Goal: Task Accomplishment & Management: Manage account settings

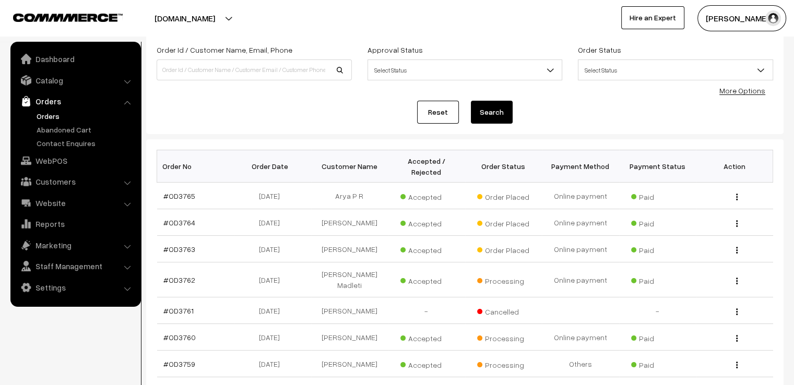
scroll to position [84, 0]
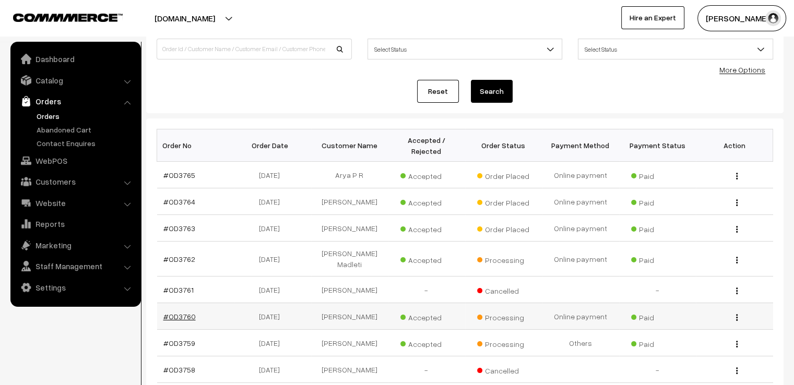
click at [178, 312] on link "#OD3760" at bounding box center [179, 316] width 32 height 9
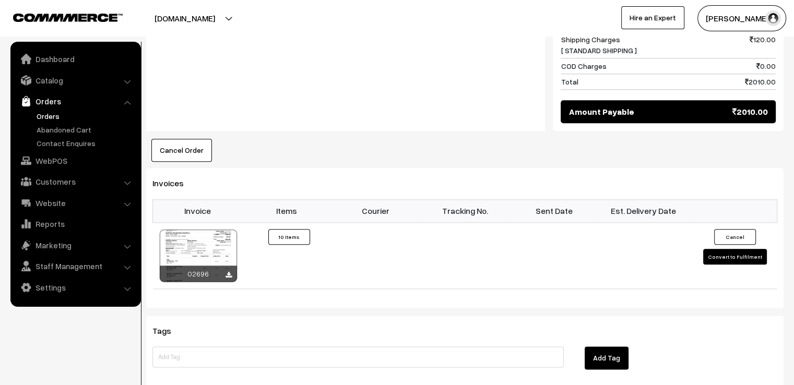
scroll to position [1211, 0]
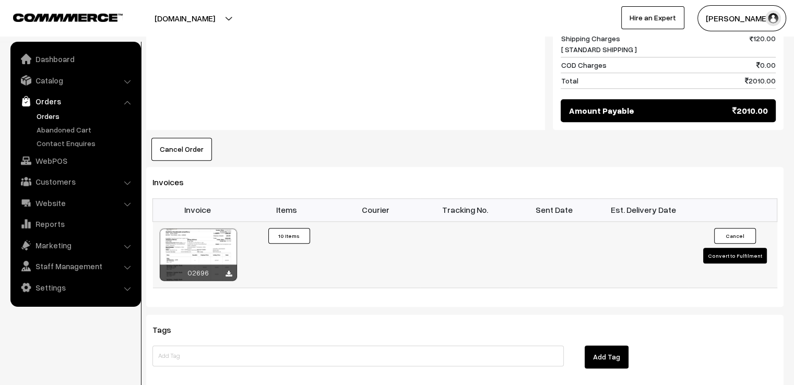
click at [739, 248] on button "Convert to Fulfilment" at bounding box center [735, 256] width 64 height 16
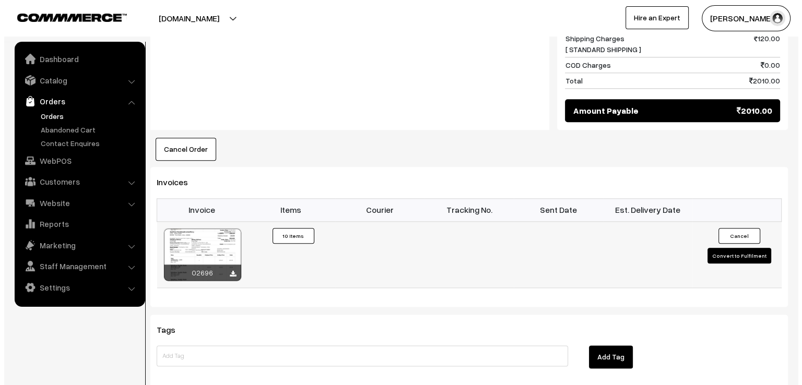
scroll to position [1220, 0]
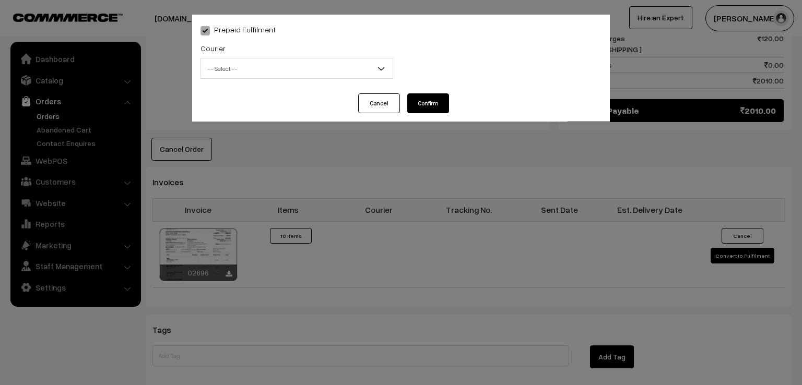
click at [341, 65] on span "-- Select --" at bounding box center [297, 69] width 192 height 18
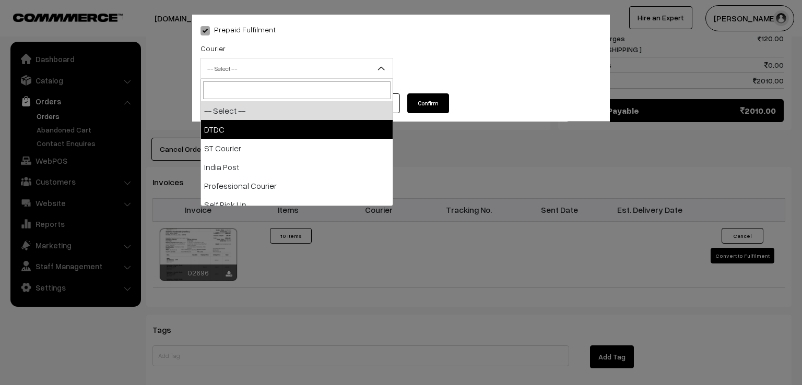
select select "1"
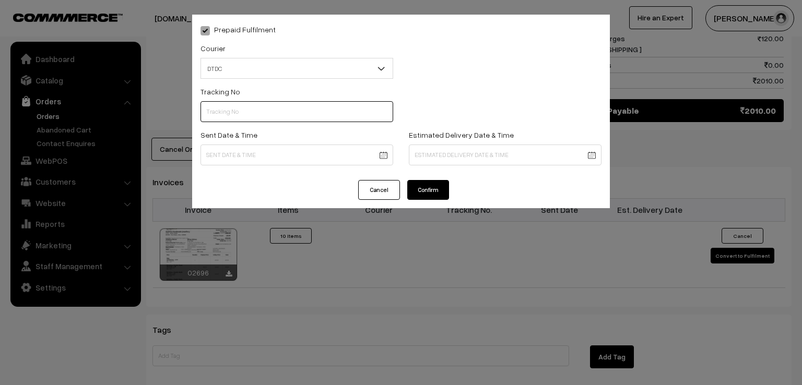
click at [284, 111] on input "text" at bounding box center [296, 111] width 193 height 21
type input "7D115910099"
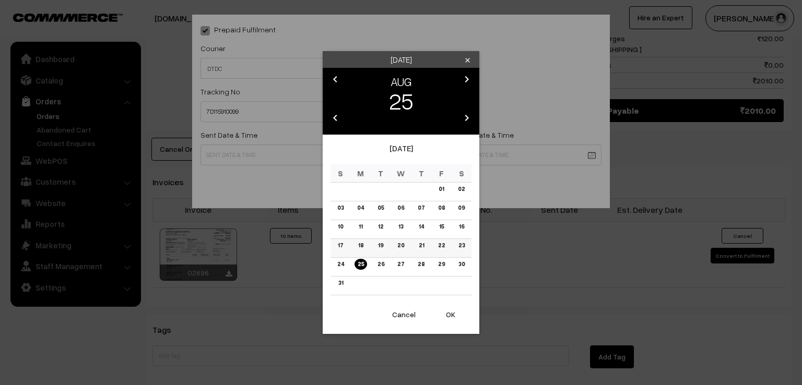
click at [459, 244] on link "23" at bounding box center [461, 245] width 13 height 11
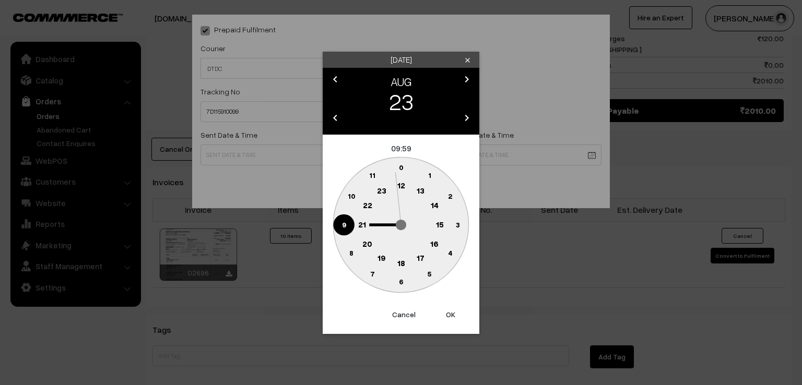
click at [347, 223] on circle at bounding box center [343, 224] width 21 height 21
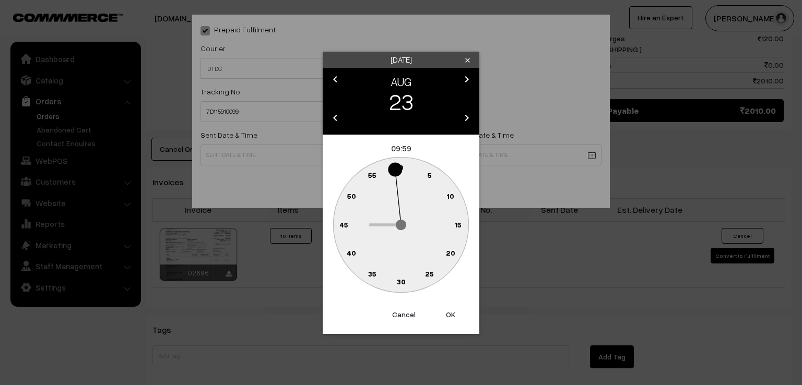
click at [398, 166] on circle at bounding box center [395, 169] width 14 height 14
type input "23-08-2025 09:59"
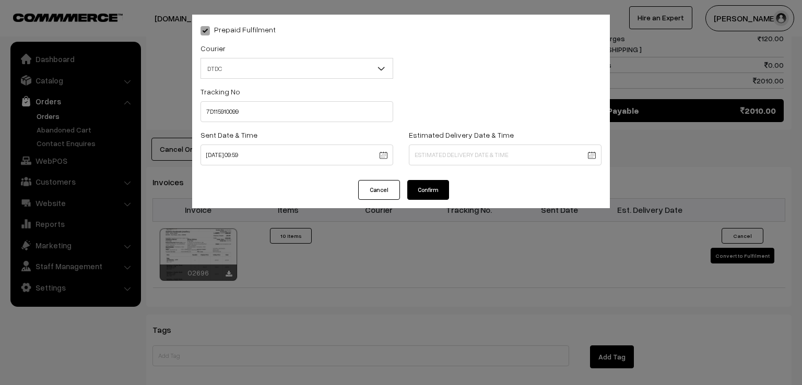
click at [424, 189] on button "Confirm" at bounding box center [428, 190] width 42 height 20
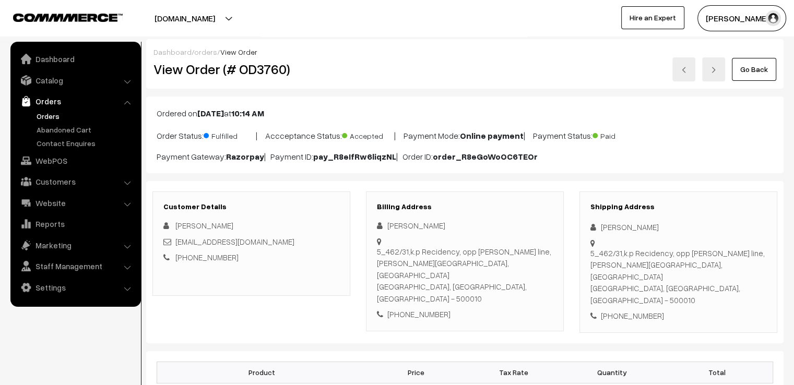
click at [750, 78] on link "Go Back" at bounding box center [754, 69] width 44 height 23
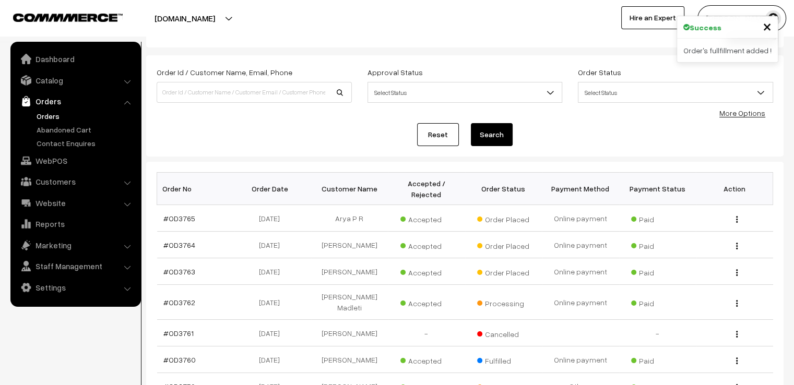
scroll to position [42, 0]
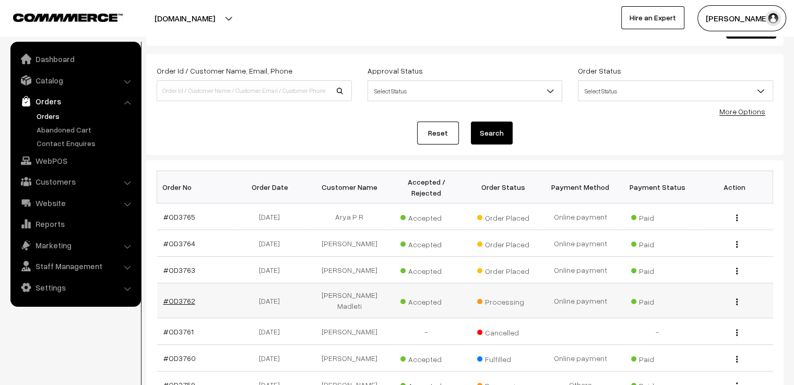
click at [168, 297] on link "#OD3762" at bounding box center [179, 301] width 32 height 9
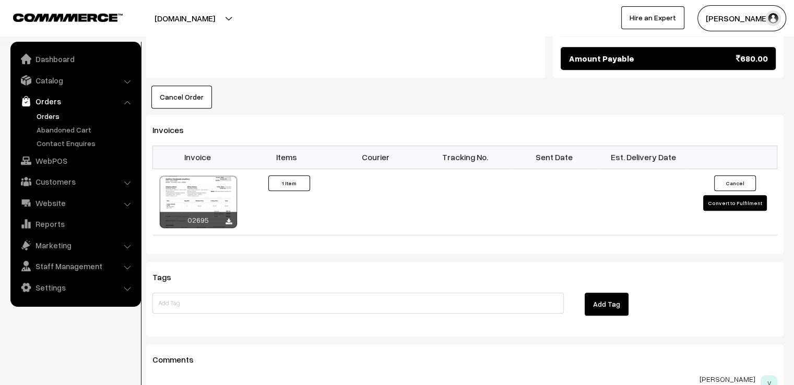
scroll to position [737, 0]
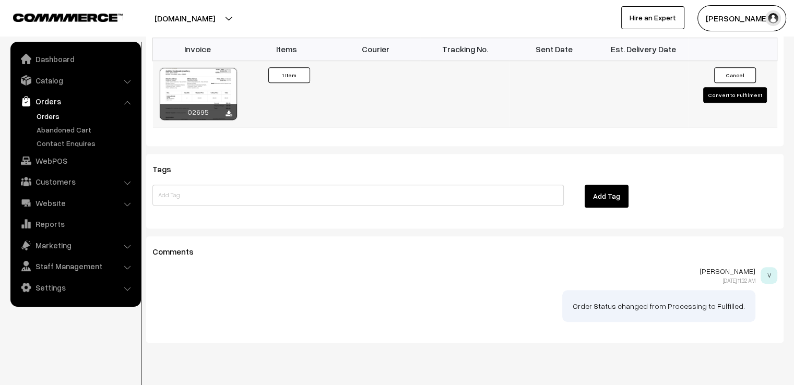
click at [724, 87] on button "Convert to Fulfilment" at bounding box center [735, 95] width 64 height 16
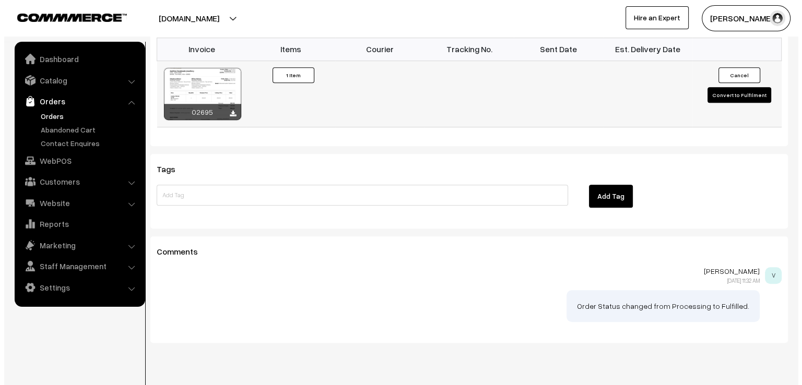
scroll to position [738, 0]
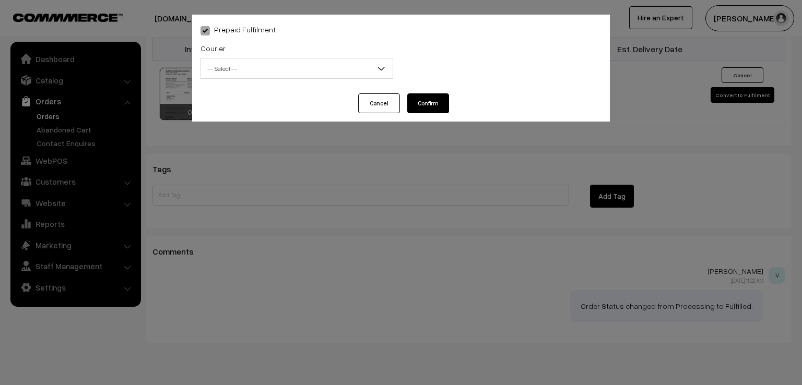
click at [299, 84] on div "Courier -- Select -- DTDC ST Courier [GEOGRAPHIC_DATA] Post Professional Courie…" at bounding box center [297, 63] width 208 height 43
click at [300, 71] on span "-- Select --" at bounding box center [297, 69] width 192 height 18
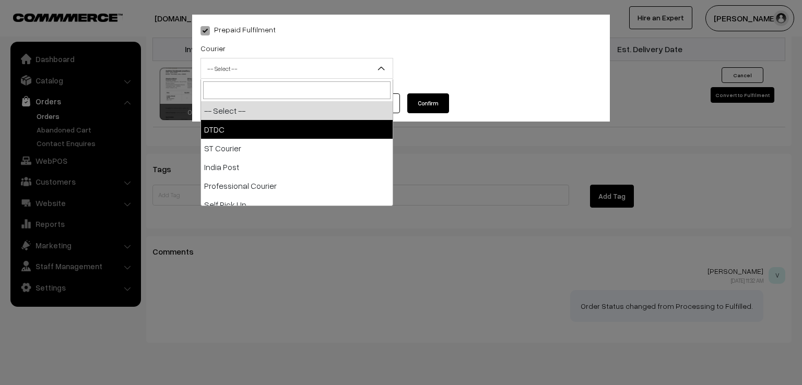
select select "1"
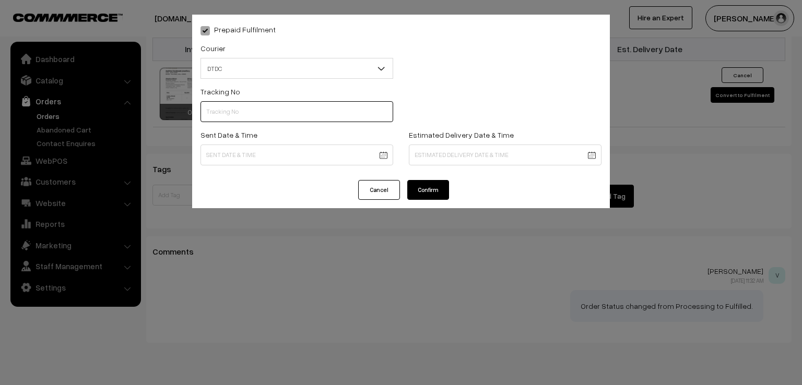
click at [276, 113] on input "text" at bounding box center [296, 111] width 193 height 21
type input "7X108253526"
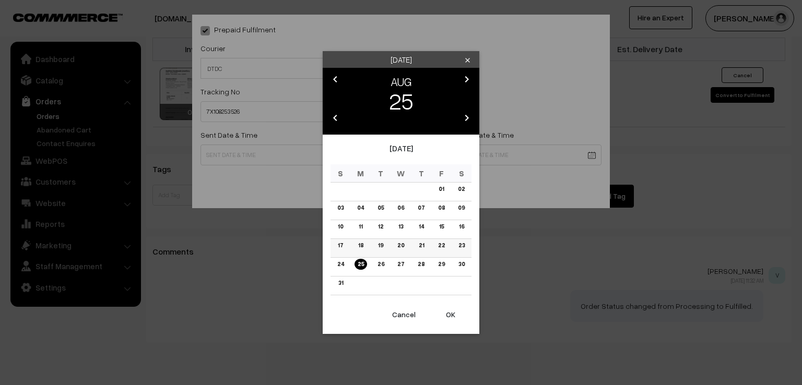
click at [462, 246] on link "23" at bounding box center [461, 245] width 13 height 11
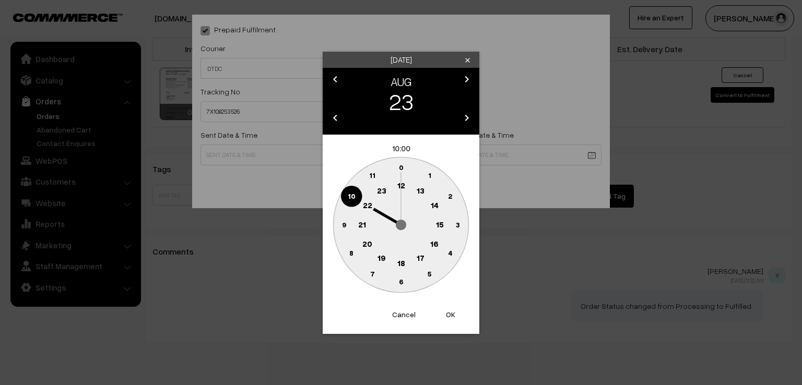
click at [347, 232] on circle at bounding box center [343, 224] width 21 height 21
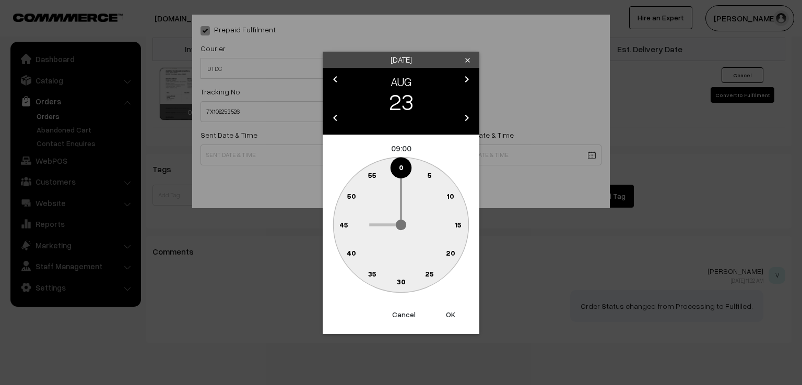
click at [401, 165] on text "0" at bounding box center [401, 167] width 5 height 9
type input "[DATE] 09:00"
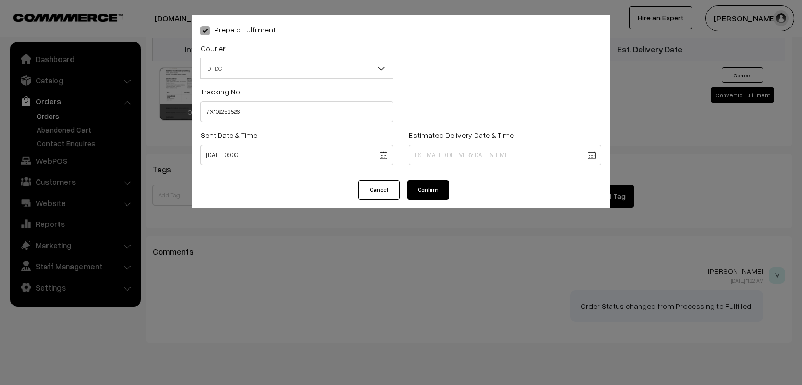
click at [424, 184] on button "Confirm" at bounding box center [428, 190] width 42 height 20
